Goal: Task Accomplishment & Management: Manage account settings

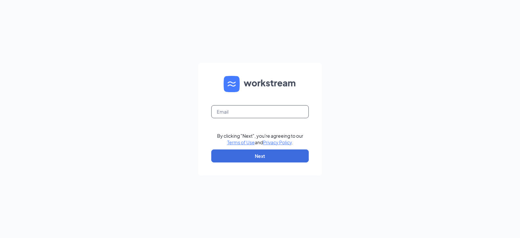
click at [273, 114] on input "text" at bounding box center [259, 111] width 97 height 13
type input "[EMAIL_ADDRESS][DOMAIN_NAME]"
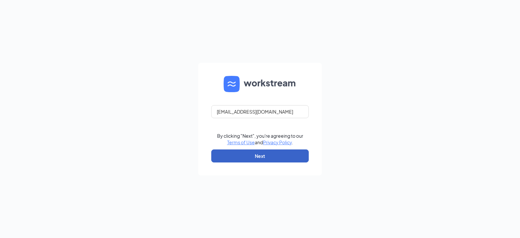
click at [267, 160] on button "Next" at bounding box center [259, 155] width 97 height 13
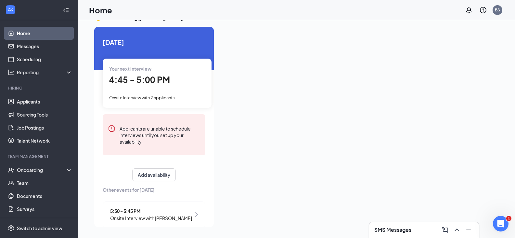
click at [158, 96] on span "Onsite Interview with 2 applicants" at bounding box center [142, 97] width 66 height 5
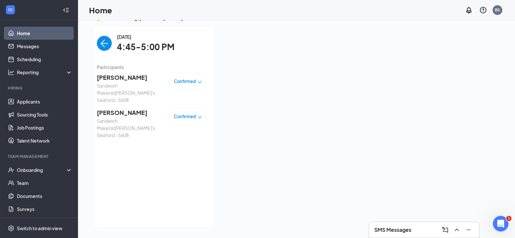
click at [122, 79] on span "Carrie Wilson" at bounding box center [131, 77] width 68 height 9
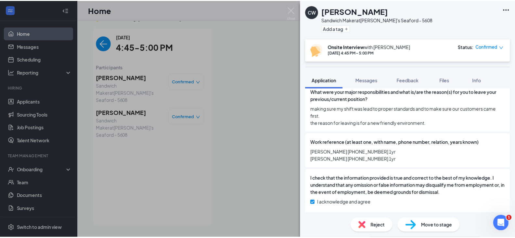
scroll to position [774, 0]
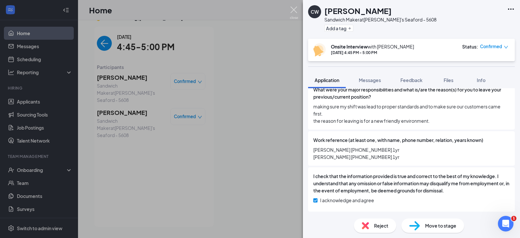
click at [294, 11] on img at bounding box center [294, 12] width 8 height 13
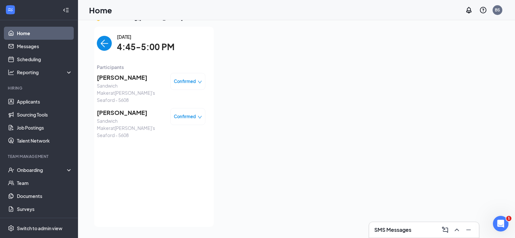
click at [103, 43] on img "back-button" at bounding box center [104, 43] width 15 height 15
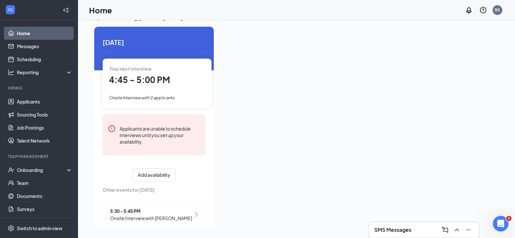
click at [180, 85] on div "4:45 - 5:00 PM" at bounding box center [157, 79] width 96 height 13
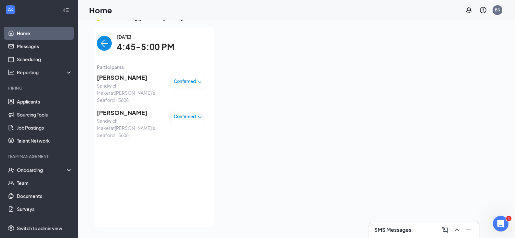
click at [98, 39] on img "back-button" at bounding box center [104, 43] width 15 height 15
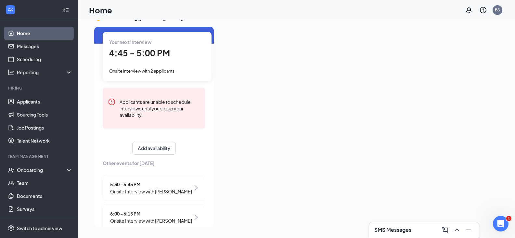
scroll to position [51, 0]
